Goal: Find specific page/section: Find specific page/section

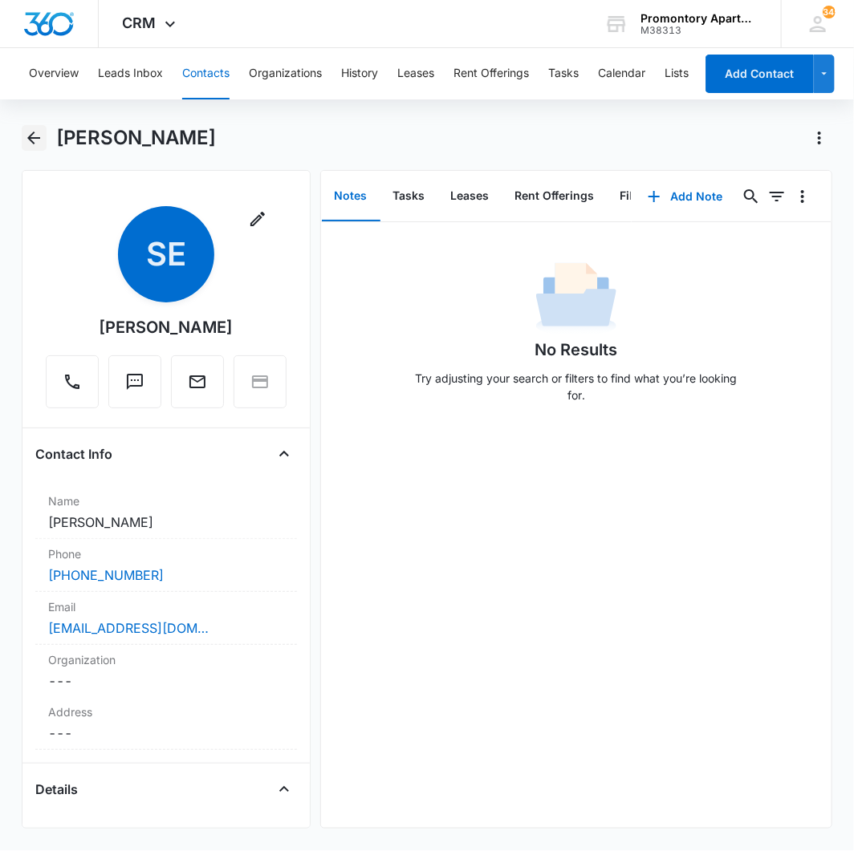
click at [30, 144] on icon "Back" at bounding box center [33, 137] width 19 height 19
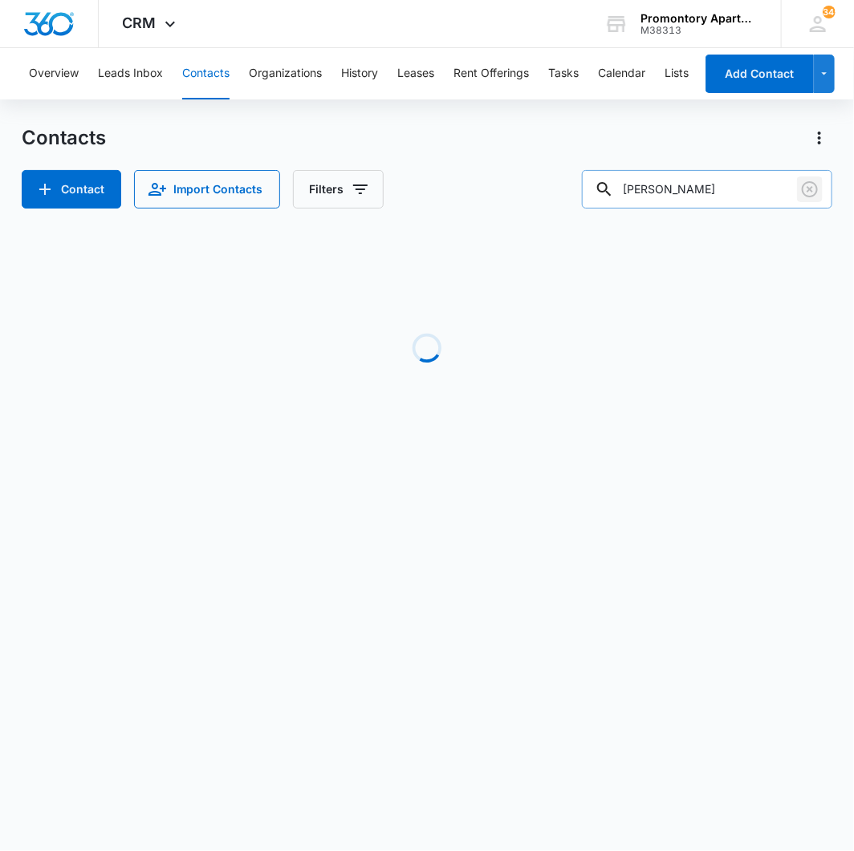
click at [813, 188] on icon "Clear" at bounding box center [809, 189] width 19 height 19
type input "543-F203"
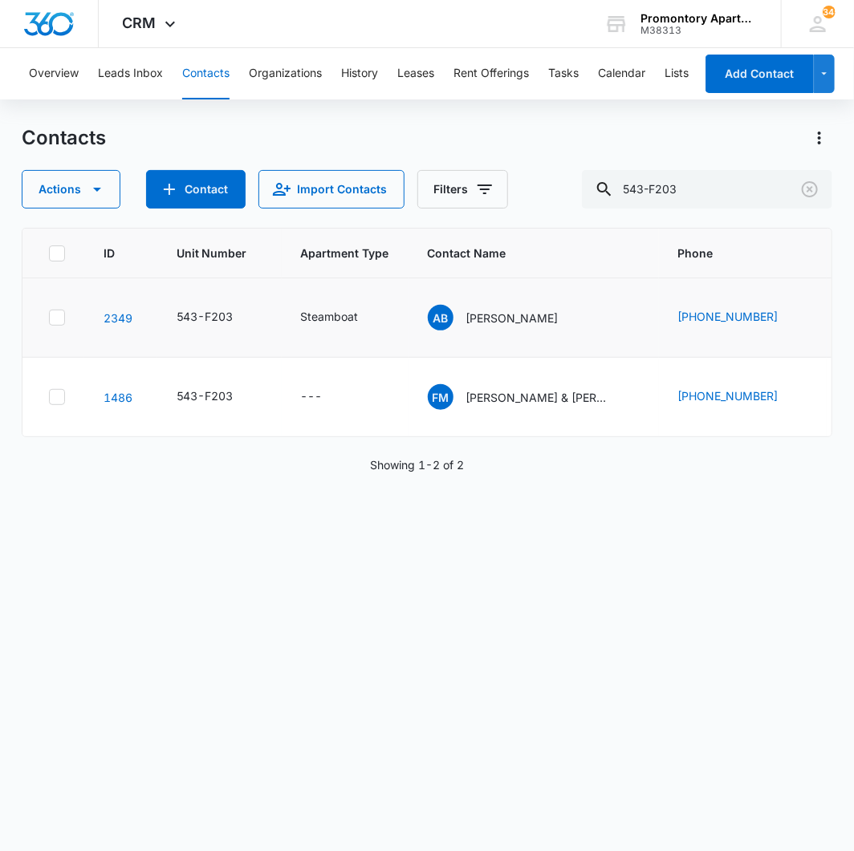
click at [271, 319] on td "543-F203" at bounding box center [219, 317] width 124 height 79
click at [123, 321] on link "2349" at bounding box center [117, 318] width 29 height 14
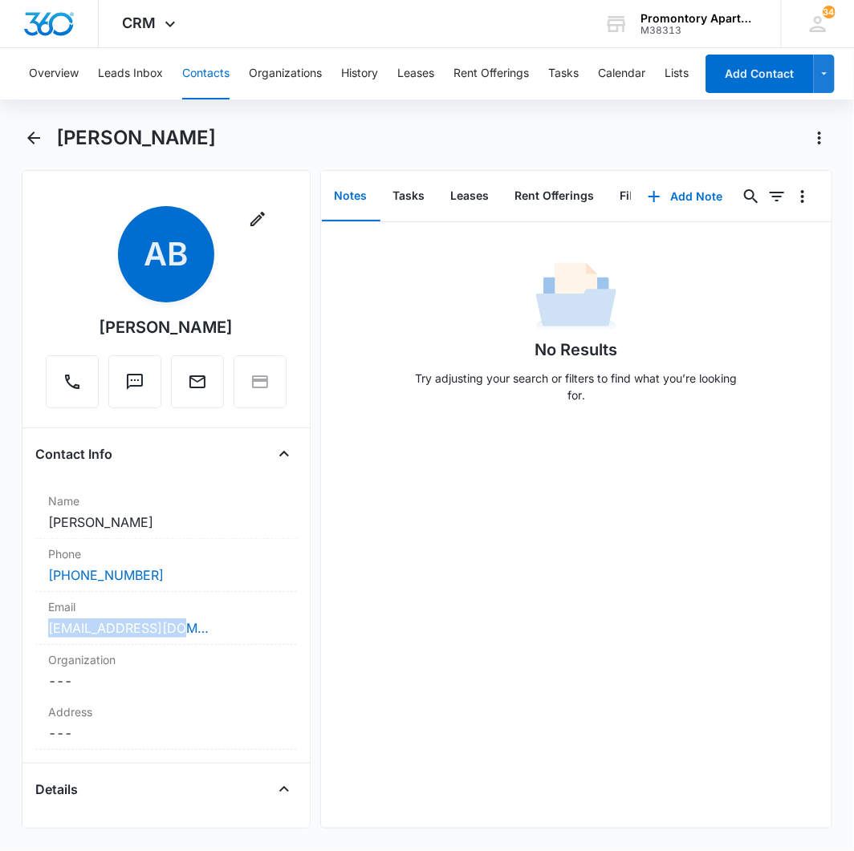
drag, startPoint x: 205, startPoint y: 620, endPoint x: 28, endPoint y: 630, distance: 176.7
click at [28, 630] on div "Remove AB [PERSON_NAME] Contact Info Name Cancel Save Changes [PERSON_NAME] Pho…" at bounding box center [166, 499] width 289 height 659
copy link "[EMAIL_ADDRESS][DOMAIN_NAME]"
